Goal: Obtain resource: Obtain resource

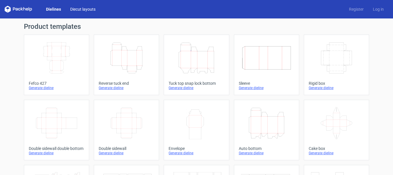
click at [76, 8] on link "Diecut layouts" at bounding box center [83, 9] width 35 height 6
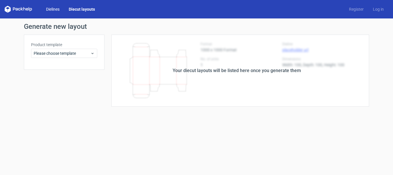
click at [47, 9] on link "Dielines" at bounding box center [52, 9] width 23 height 6
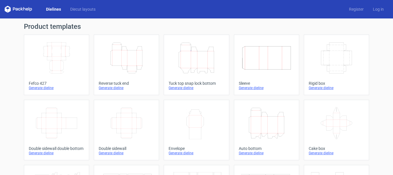
click at [22, 11] on icon at bounding box center [19, 9] width 28 height 7
click at [23, 8] on icon at bounding box center [19, 9] width 28 height 7
click at [84, 9] on link "Diecut layouts" at bounding box center [83, 9] width 35 height 6
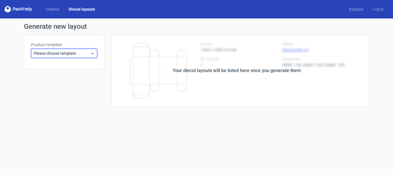
click at [78, 51] on span "Please choose template" at bounding box center [62, 53] width 57 height 6
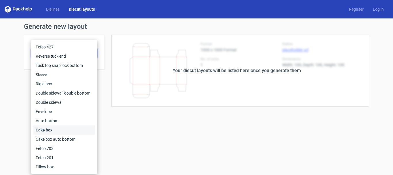
click at [52, 128] on div "Cake box" at bounding box center [64, 129] width 62 height 9
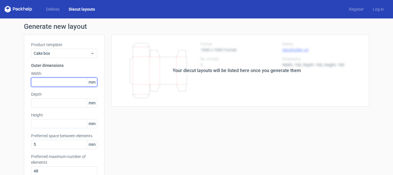
click at [63, 83] on input "text" at bounding box center [64, 81] width 66 height 9
type input "250"
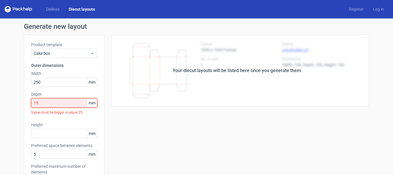
click at [60, 103] on input "15" at bounding box center [64, 102] width 66 height 9
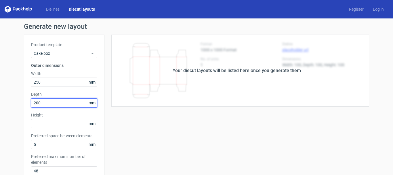
type input "200"
type input "250"
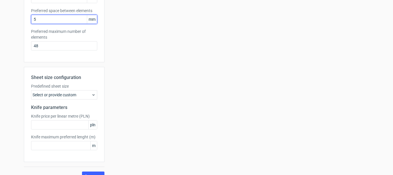
scroll to position [135, 0]
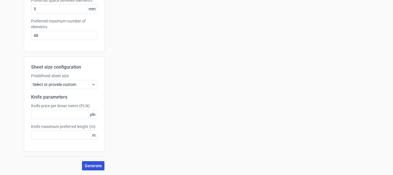
click at [94, 164] on span "Generate" at bounding box center [93, 166] width 17 height 4
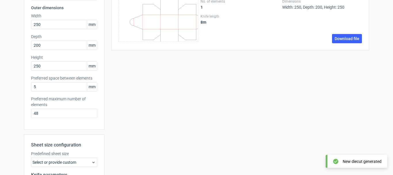
scroll to position [29, 0]
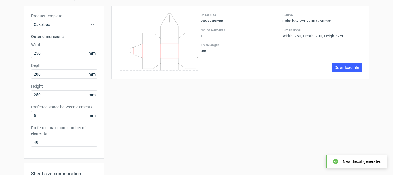
click at [177, 44] on icon "\t \t \t \t \t \t \t \t \t \t \t \t \t \t \t \t \t \t \t \t \t \t \t \t \t \t \…" at bounding box center [159, 42] width 80 height 58
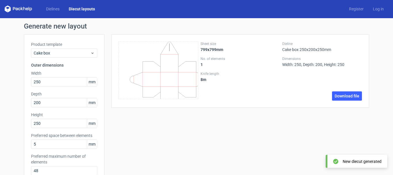
scroll to position [0, 0]
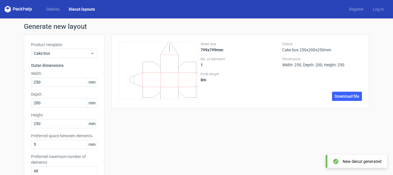
drag, startPoint x: 160, startPoint y: 65, endPoint x: 143, endPoint y: 66, distance: 17.3
click at [143, 66] on icon "\t \t \t \t \t \t \t \t \t \t \t \t \t \t \t \t \t \t \t \t \t \t \t \t \t \t \…" at bounding box center [159, 71] width 80 height 58
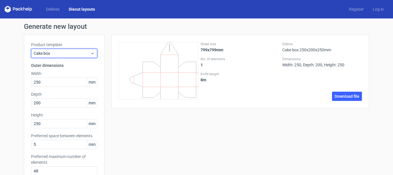
click at [63, 53] on span "Cake box" at bounding box center [62, 53] width 57 height 6
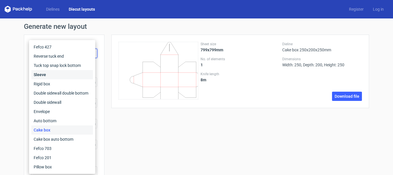
click at [55, 74] on div "Sleeve" at bounding box center [62, 74] width 62 height 9
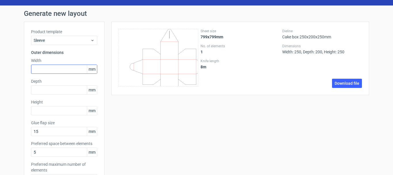
scroll to position [12, 0]
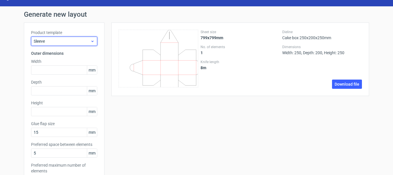
click at [90, 41] on icon at bounding box center [92, 41] width 4 height 5
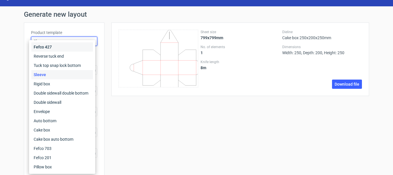
click at [71, 51] on div "Fefco 427" at bounding box center [62, 46] width 62 height 9
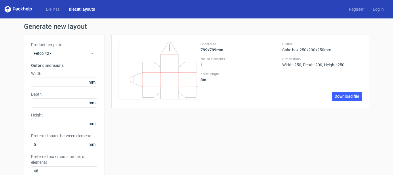
click at [77, 10] on link "Diecut layouts" at bounding box center [81, 9] width 35 height 6
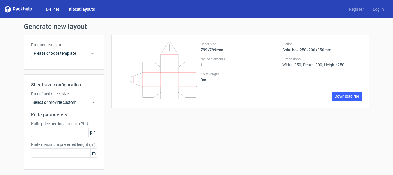
click at [51, 9] on link "Dielines" at bounding box center [52, 9] width 23 height 6
